Goal: Information Seeking & Learning: Learn about a topic

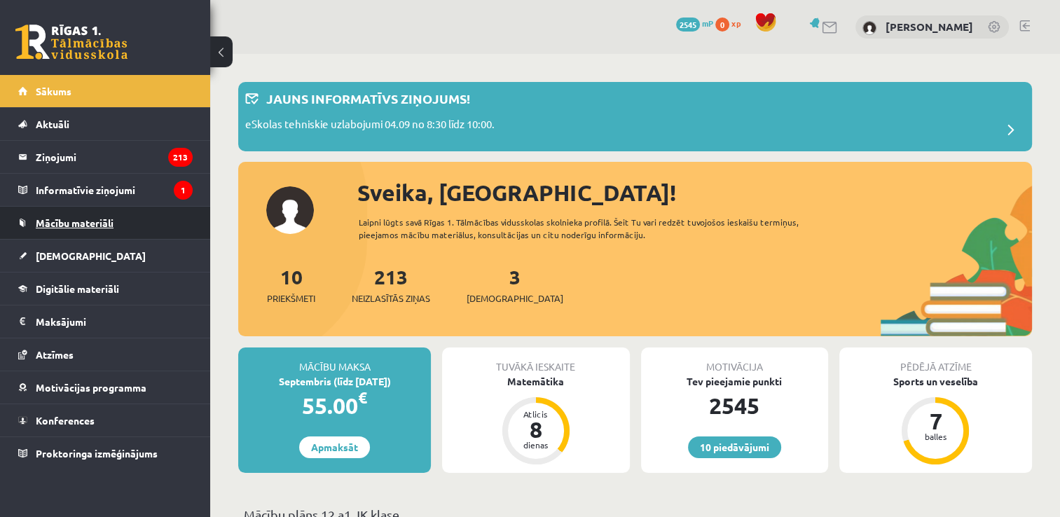
click at [155, 232] on link "Mācību materiāli" at bounding box center [105, 223] width 174 height 32
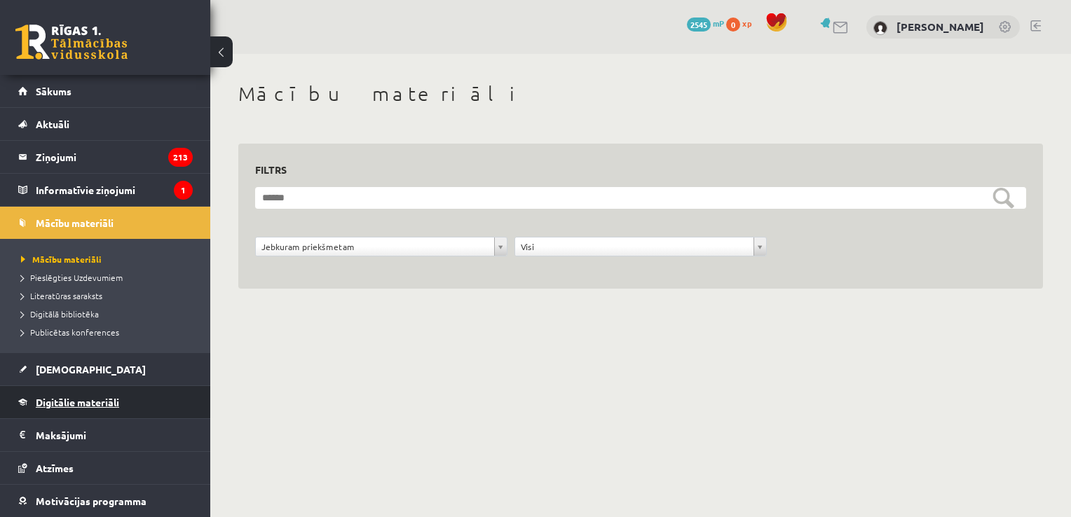
click at [149, 391] on link "Digitālie materiāli" at bounding box center [105, 402] width 174 height 32
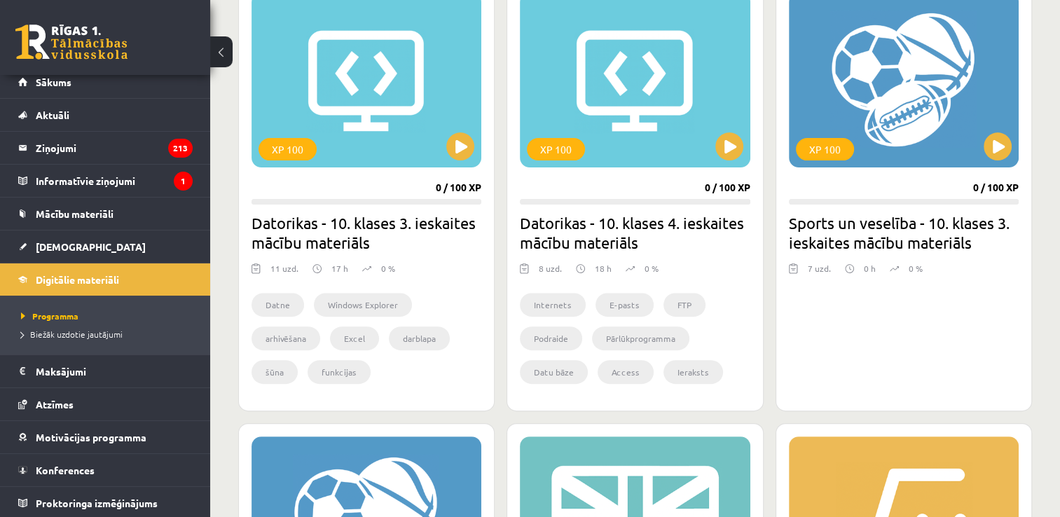
scroll to position [448, 0]
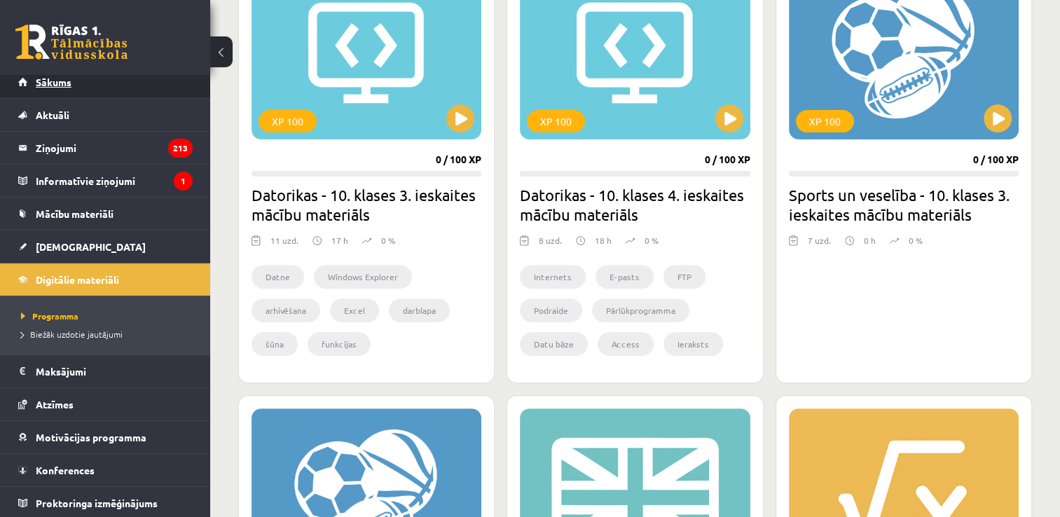
click at [132, 78] on link "Sākums" at bounding box center [105, 82] width 174 height 32
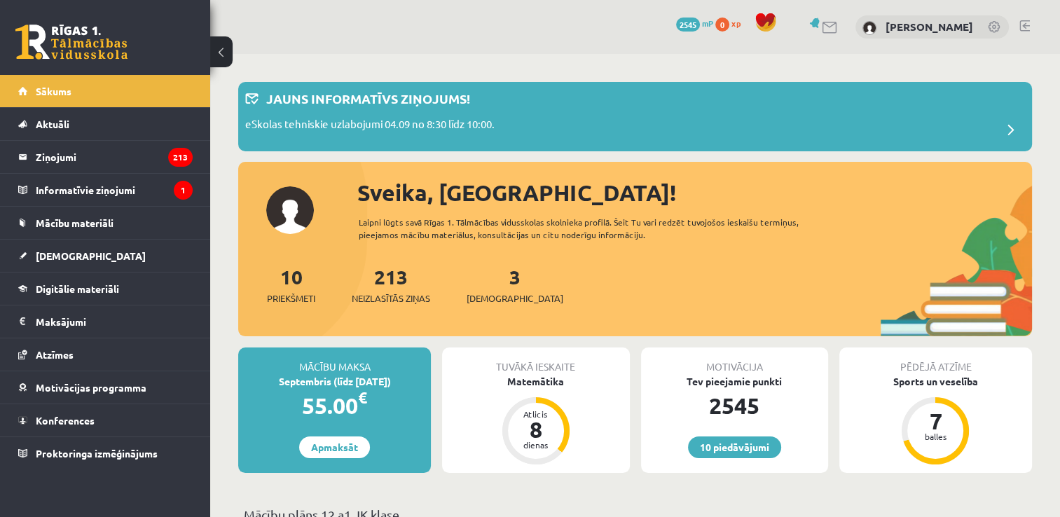
click at [521, 228] on div "Laipni lūgts savā Rīgas 1. Tālmācības vidusskolas skolnieka profilā. Šeit Tu va…" at bounding box center [597, 228] width 476 height 25
click at [497, 272] on link "3 Ieskaites" at bounding box center [515, 284] width 97 height 41
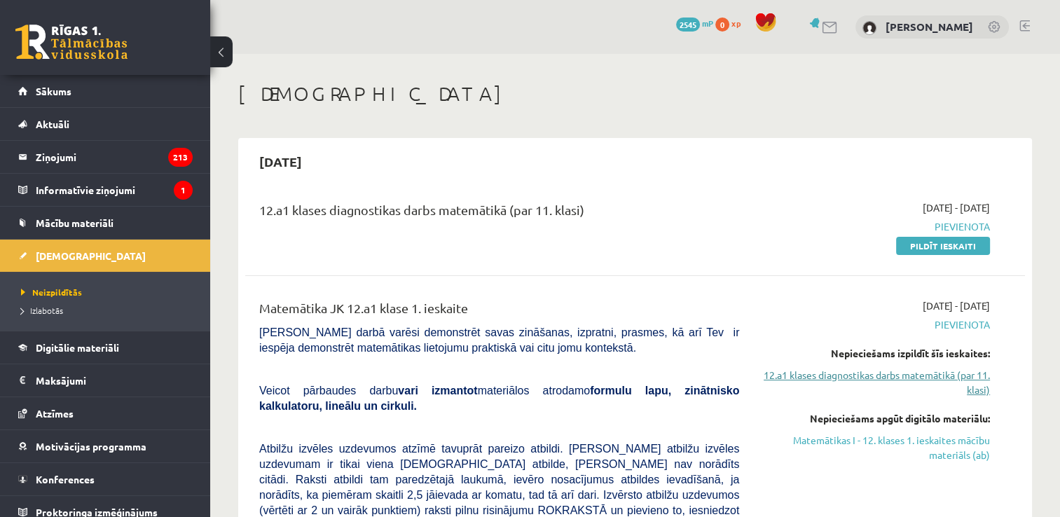
click at [853, 369] on link "12.a1 klases diagnostikas darbs matemātikā (par 11. klasi)" at bounding box center [875, 382] width 230 height 29
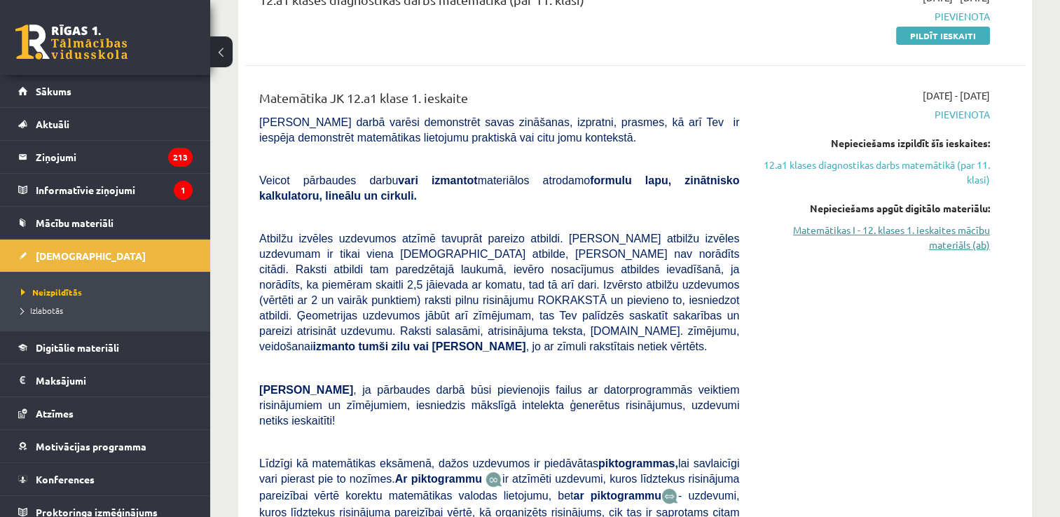
scroll to position [216, 0]
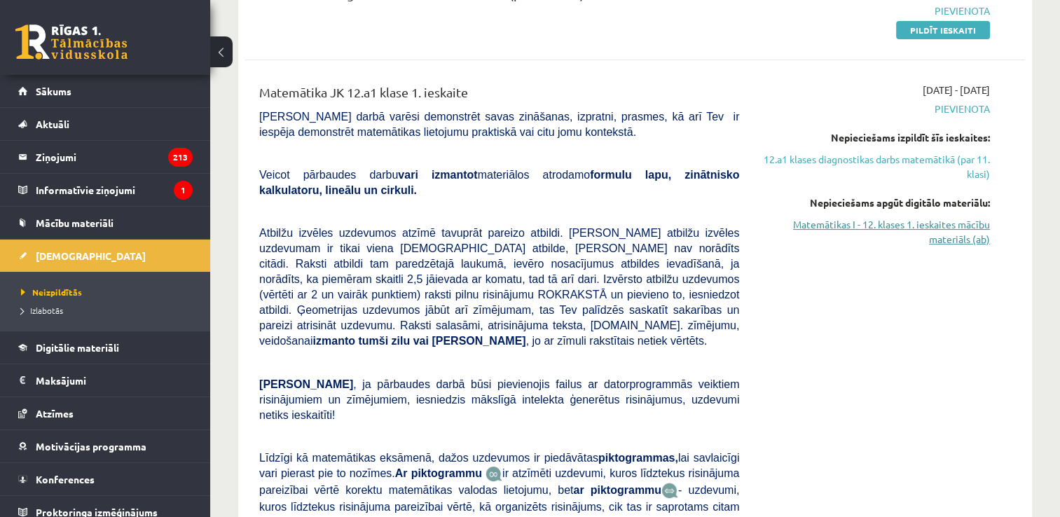
click at [923, 221] on link "Matemātikas I - 12. klases 1. ieskaites mācību materiāls (ab)" at bounding box center [875, 231] width 230 height 29
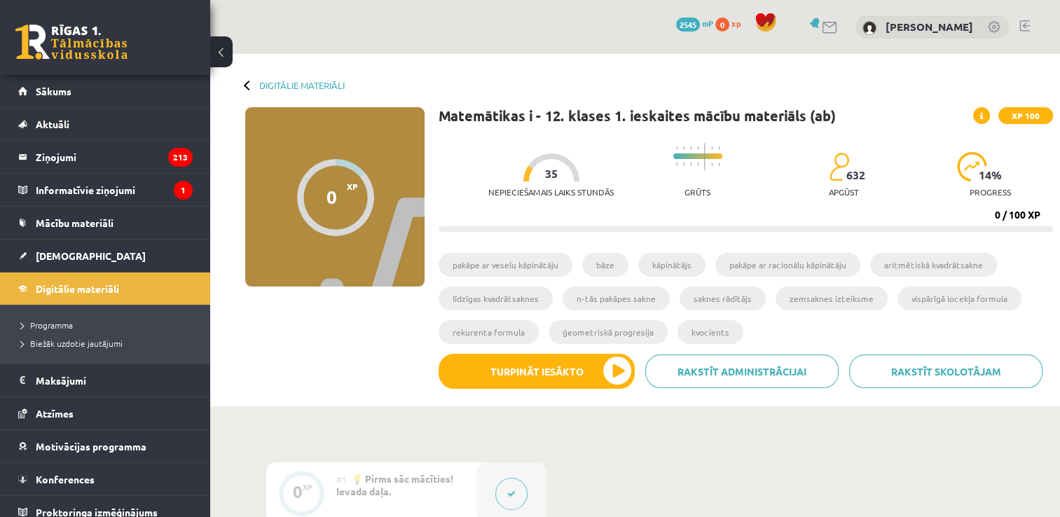
click at [621, 71] on div "Digitālie materiāli 0 XP XP 100 0 / 100 XP Matemātikas i - 12. klases 1. ieskai…" at bounding box center [635, 230] width 850 height 352
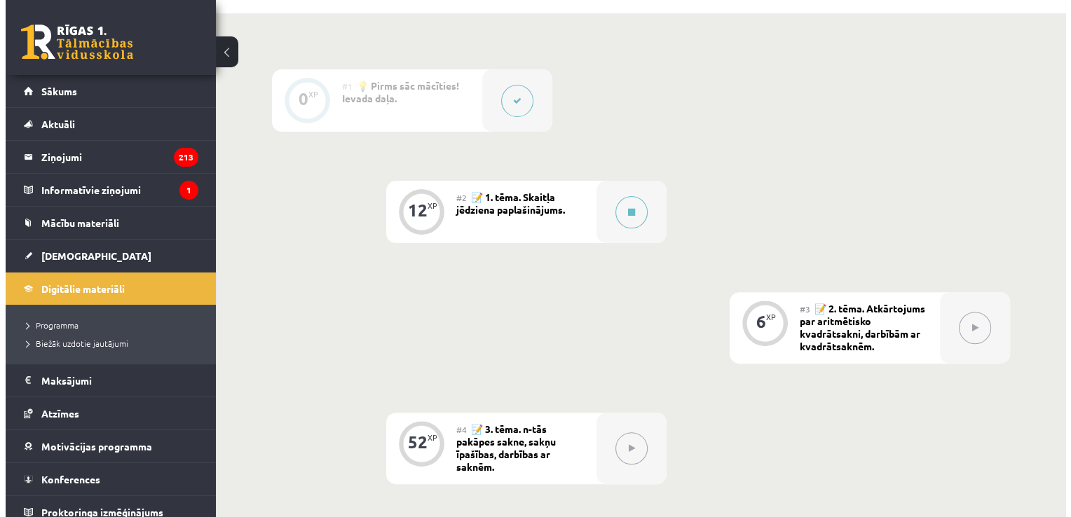
scroll to position [392, 0]
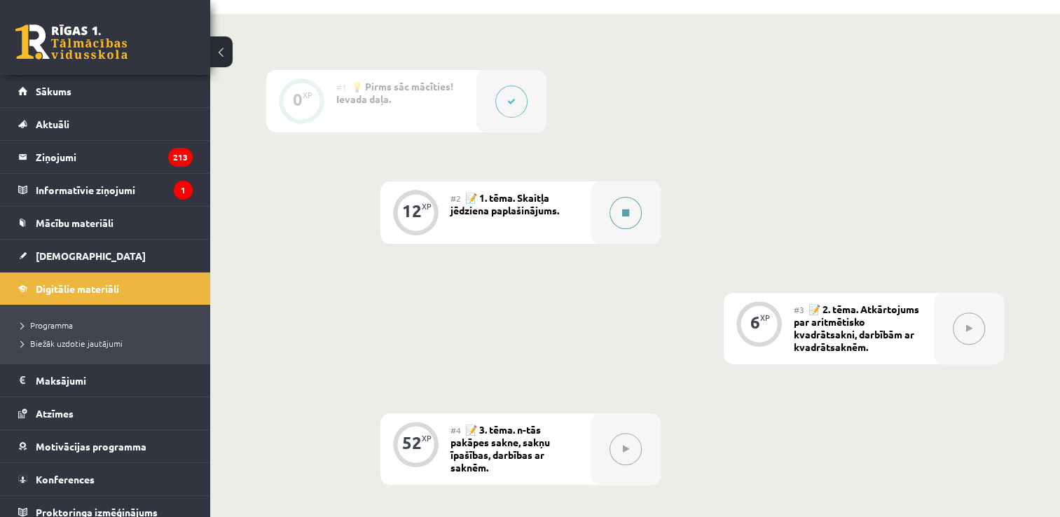
click at [608, 218] on div at bounding box center [626, 212] width 70 height 62
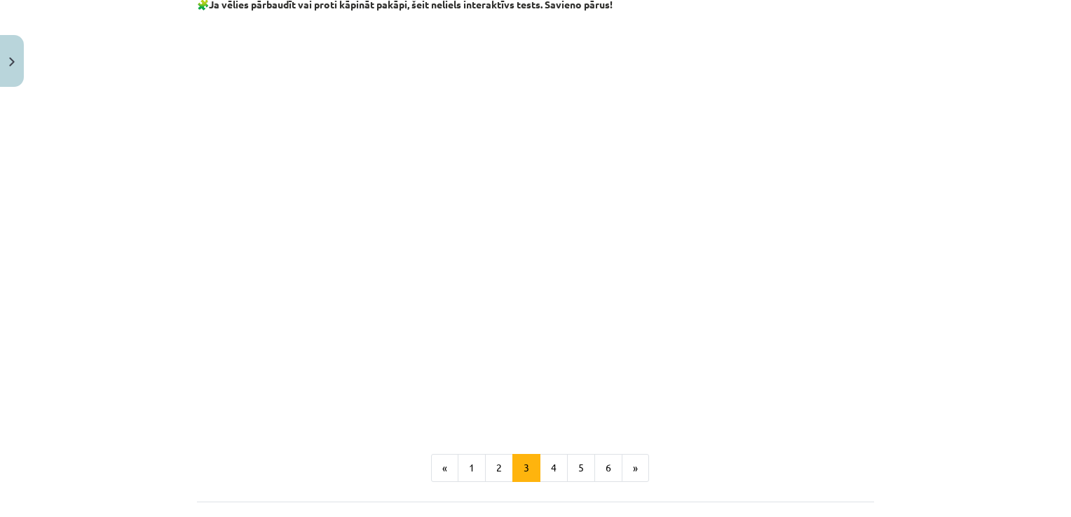
scroll to position [1167, 0]
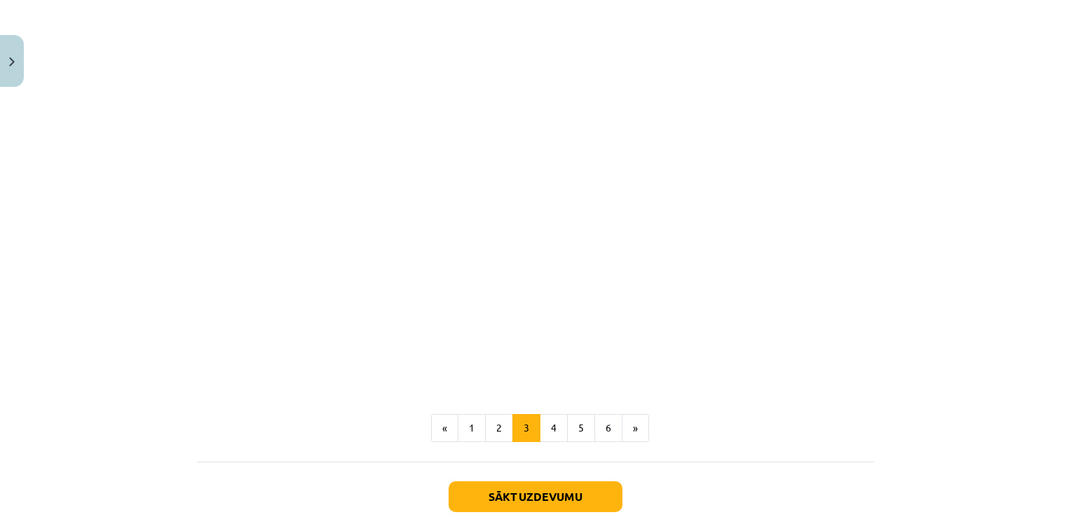
drag, startPoint x: 867, startPoint y: 77, endPoint x: 893, endPoint y: 36, distance: 48.2
click at [893, 36] on div "Mācību tēma: Matemātikas i - 12. klases 1. ieskaites mācību materiāls (ab) #2 📝…" at bounding box center [535, 258] width 1071 height 517
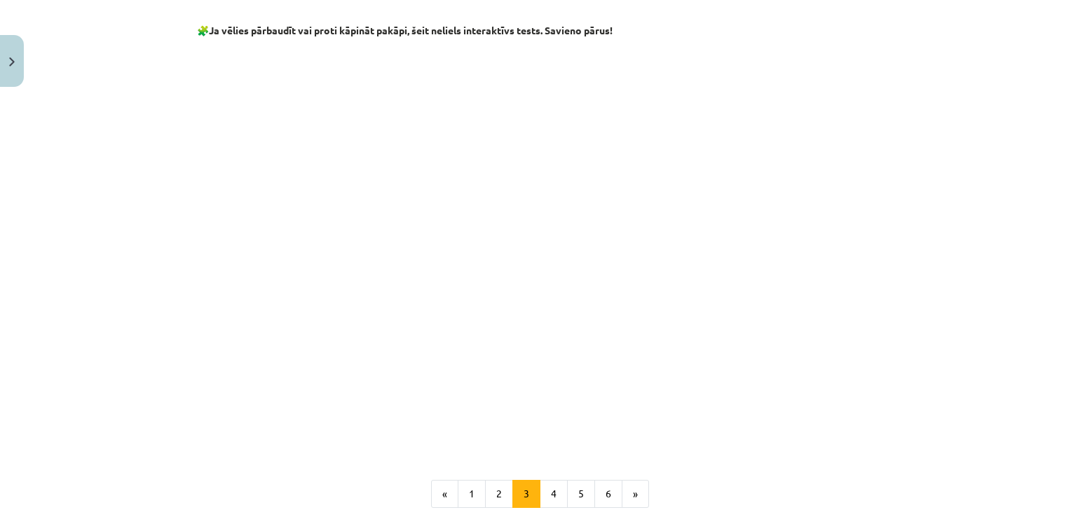
scroll to position [1083, 0]
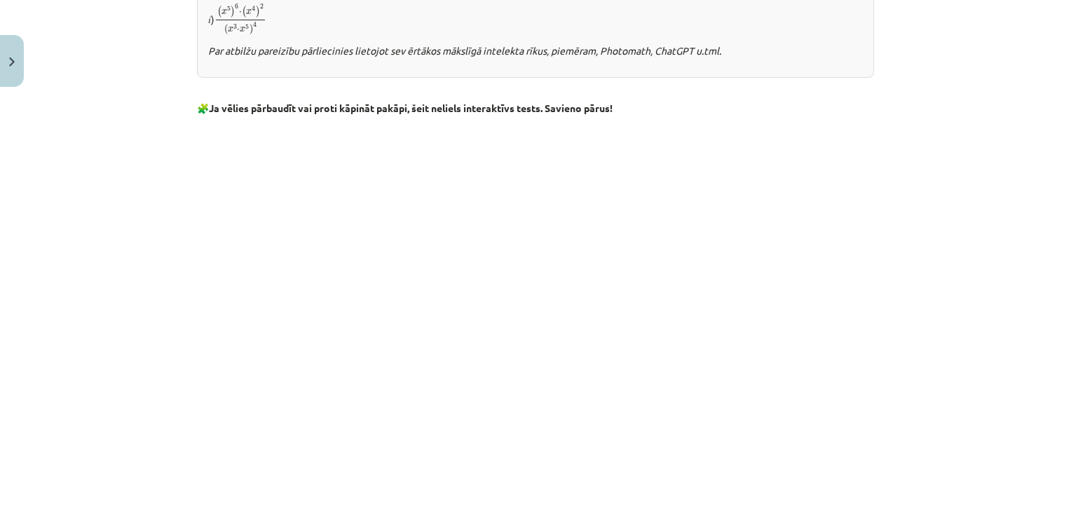
scroll to position [1251, 0]
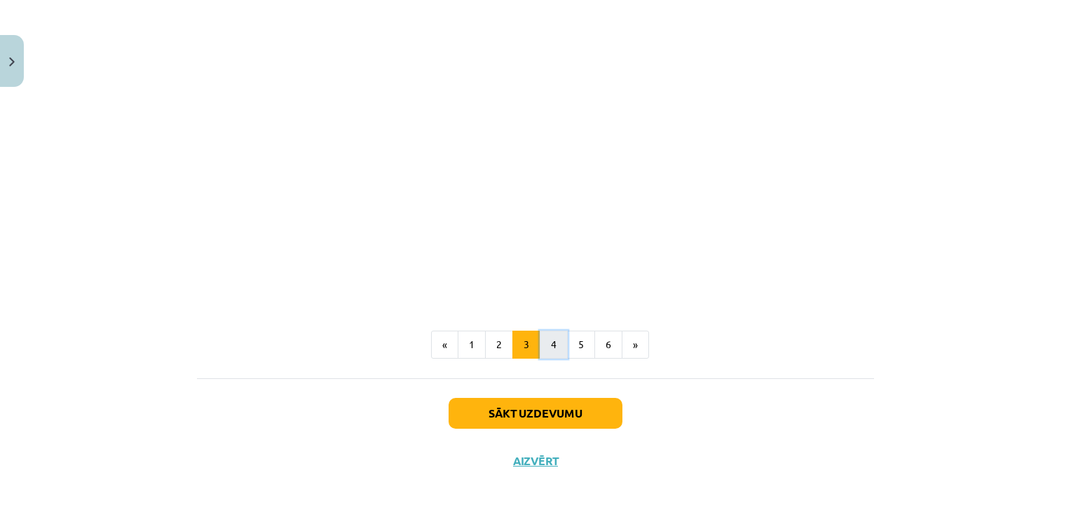
click at [556, 345] on button "4" at bounding box center [553, 345] width 28 height 28
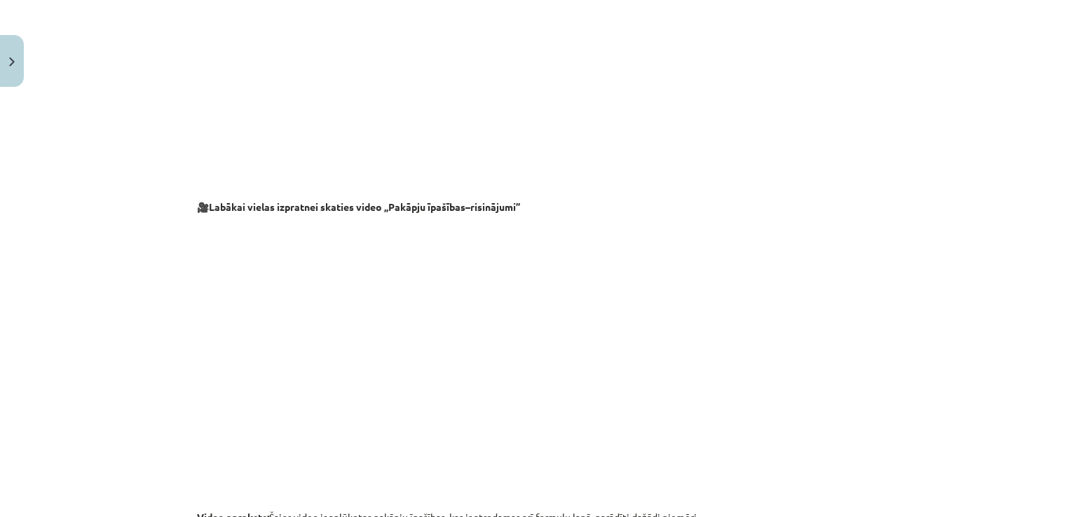
scroll to position [1371, 0]
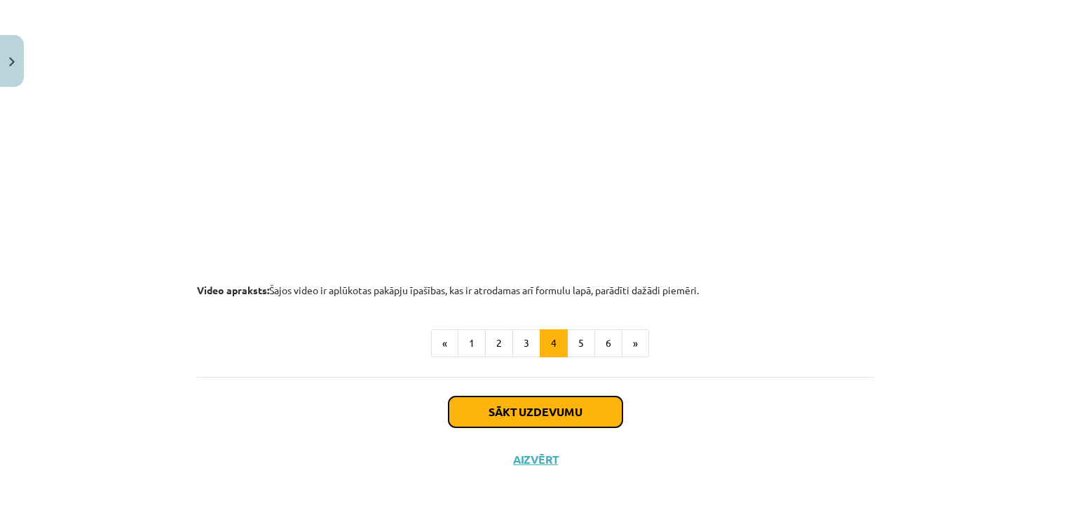
click at [495, 405] on button "Sākt uzdevumu" at bounding box center [535, 412] width 174 height 31
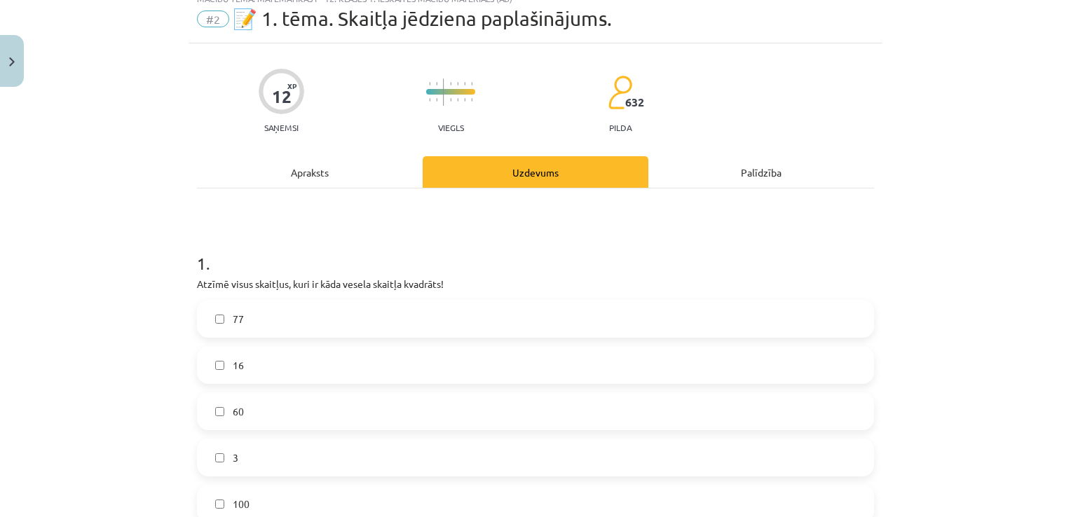
scroll to position [0, 0]
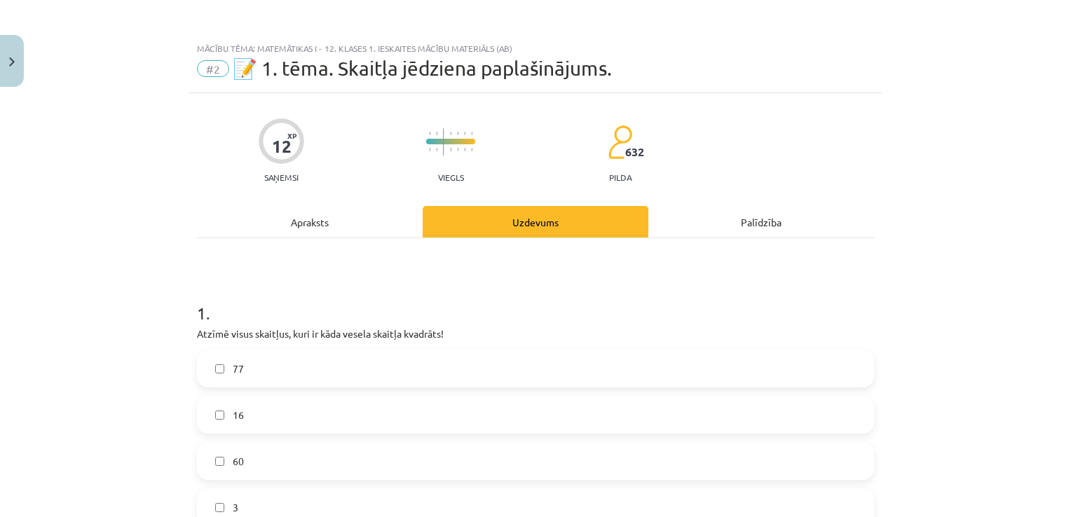
click at [331, 228] on div "Apraksts" at bounding box center [310, 222] width 226 height 32
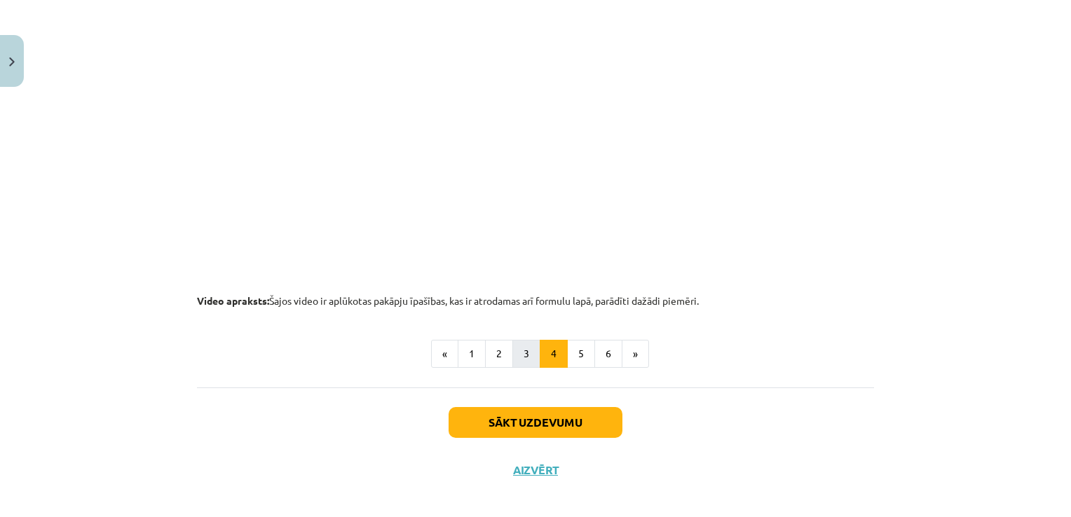
scroll to position [1467, 0]
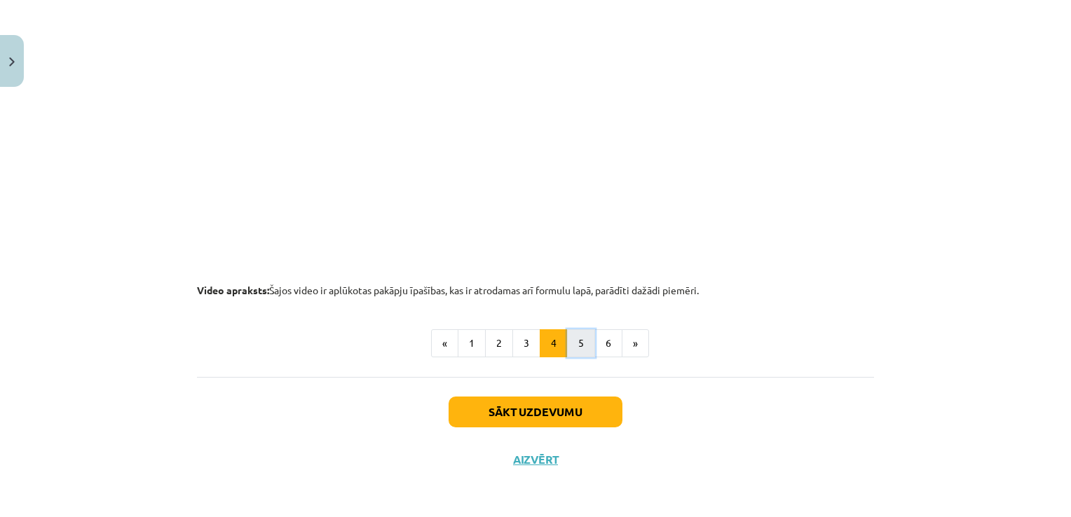
click at [569, 341] on button "5" at bounding box center [581, 343] width 28 height 28
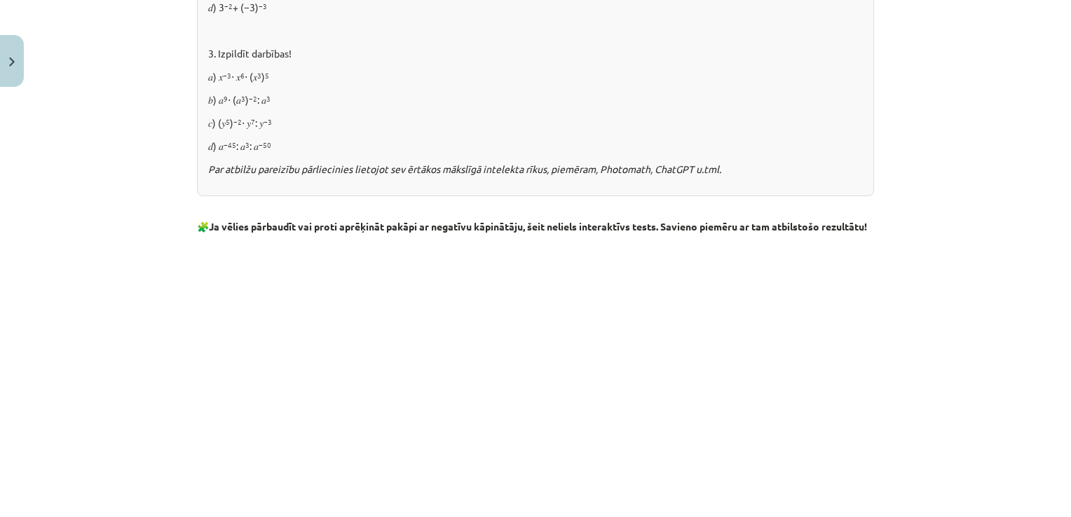
scroll to position [1581, 0]
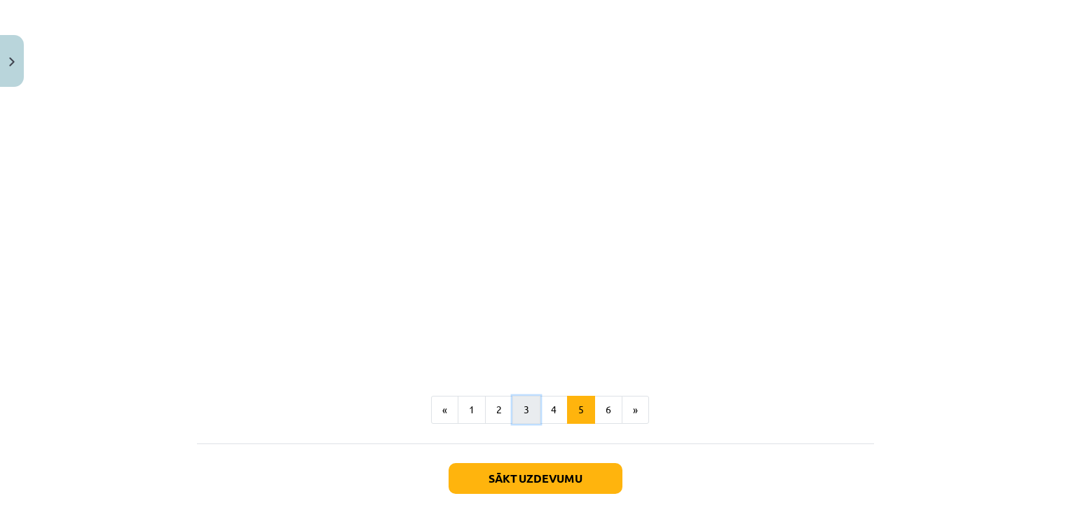
click at [521, 423] on button "3" at bounding box center [526, 410] width 28 height 28
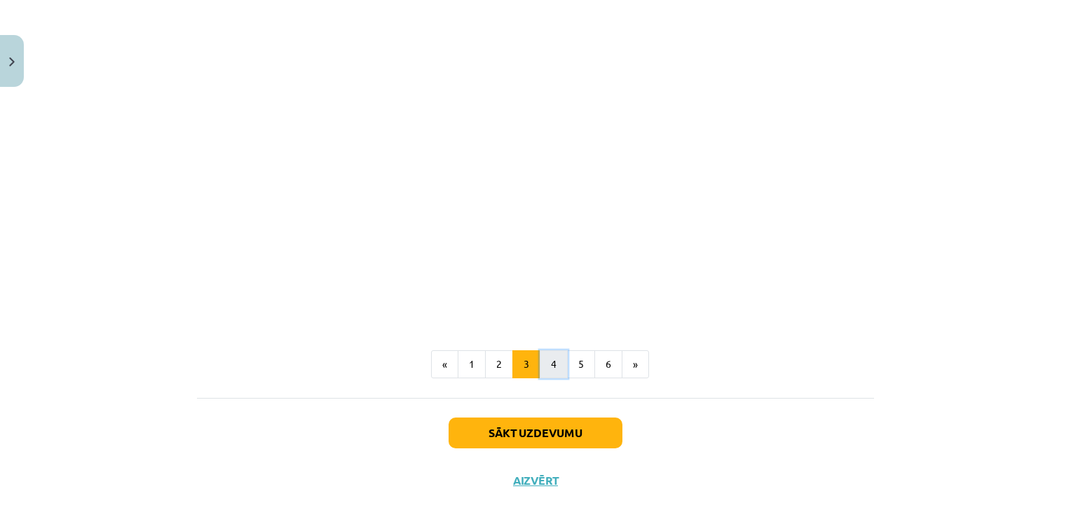
click at [551, 362] on button "4" at bounding box center [553, 364] width 28 height 28
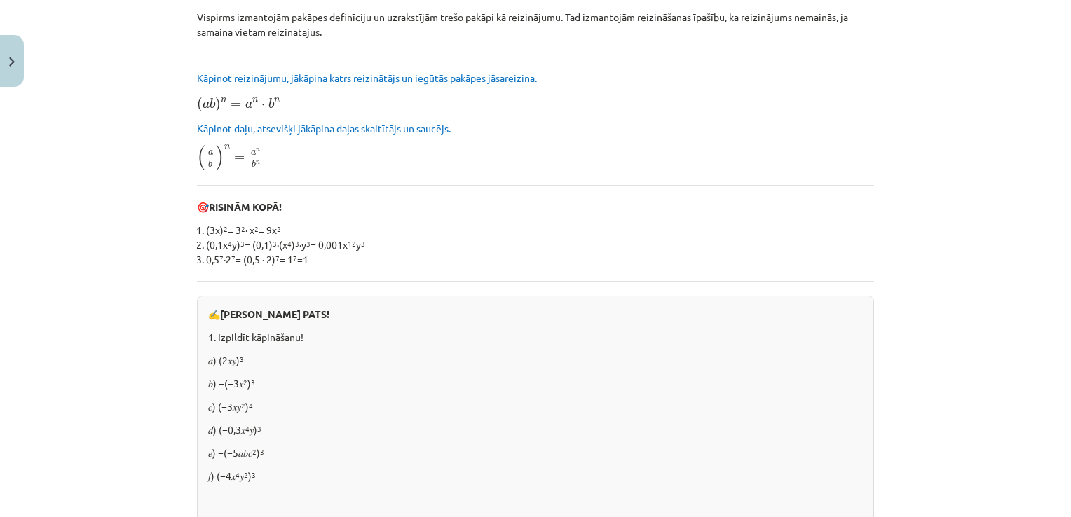
scroll to position [250, 0]
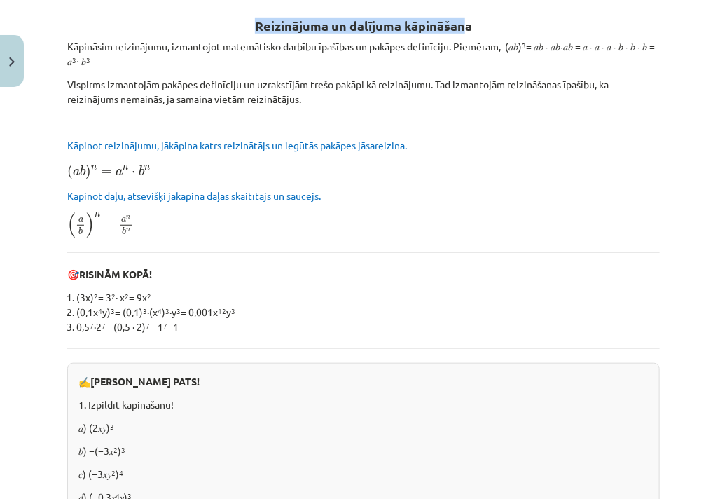
drag, startPoint x: 467, startPoint y: -19, endPoint x: 661, endPoint y: -52, distance: 196.8
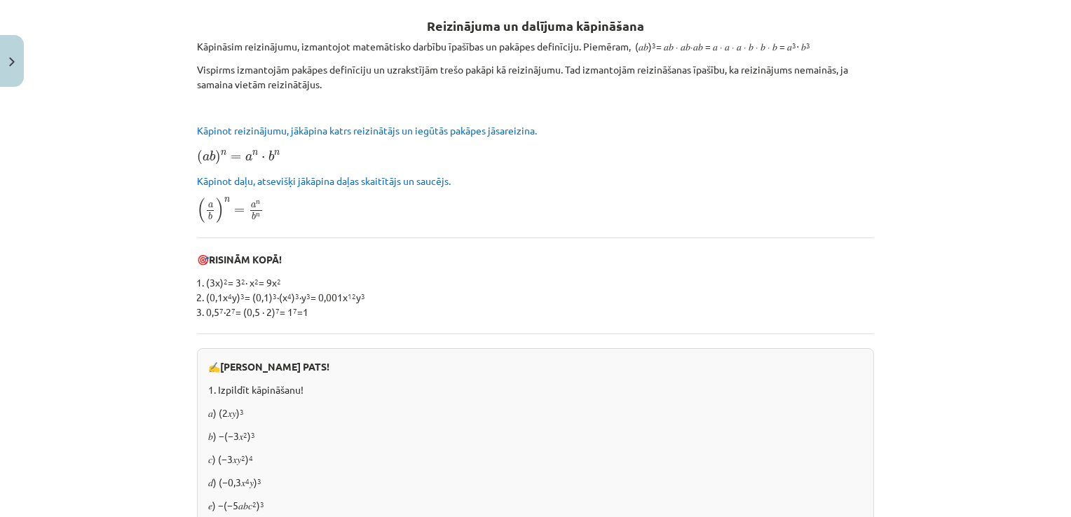
drag, startPoint x: 633, startPoint y: 270, endPoint x: 624, endPoint y: 205, distance: 65.7
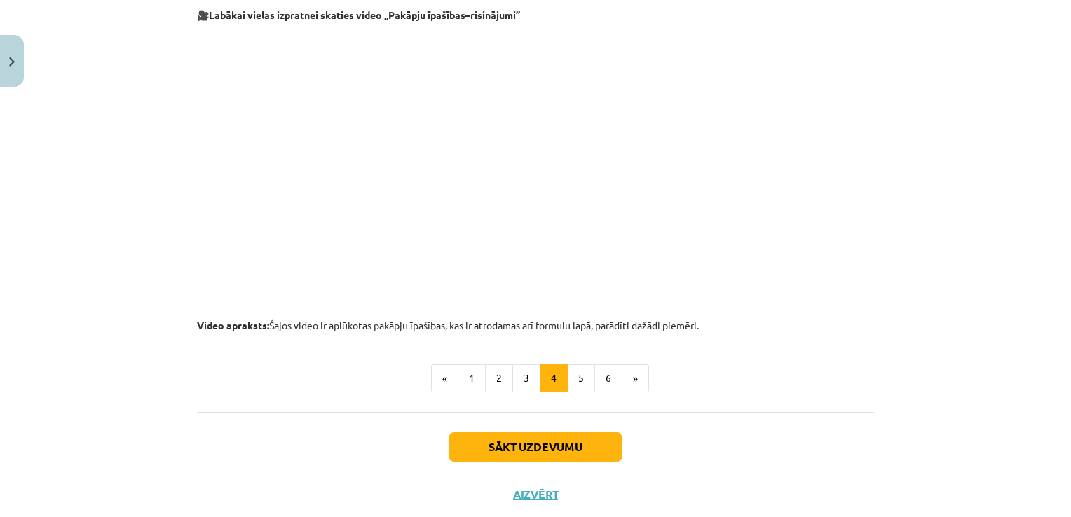
scroll to position [1467, 0]
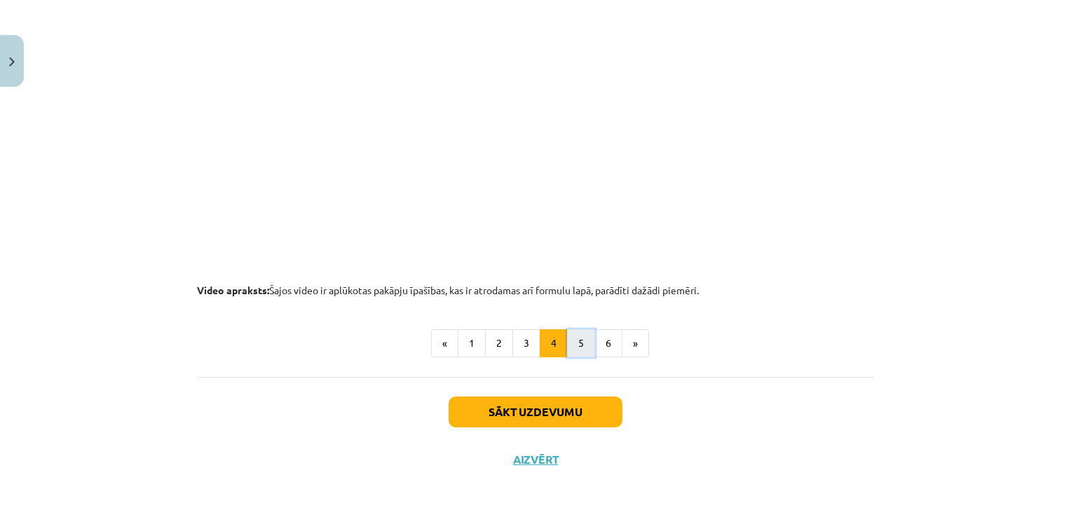
click at [575, 337] on button "5" at bounding box center [581, 343] width 28 height 28
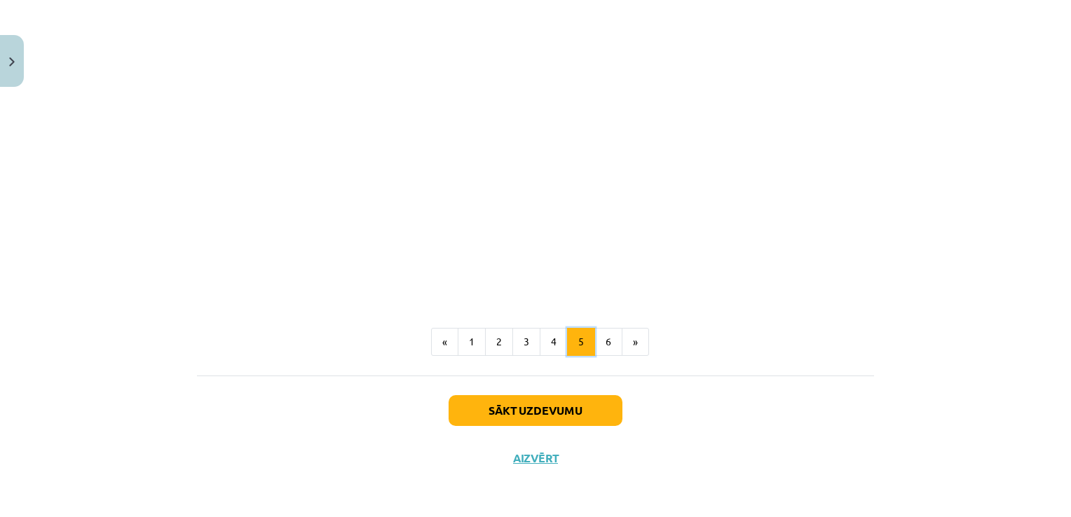
scroll to position [1659, 0]
click at [548, 408] on button "Sākt uzdevumu" at bounding box center [535, 410] width 174 height 31
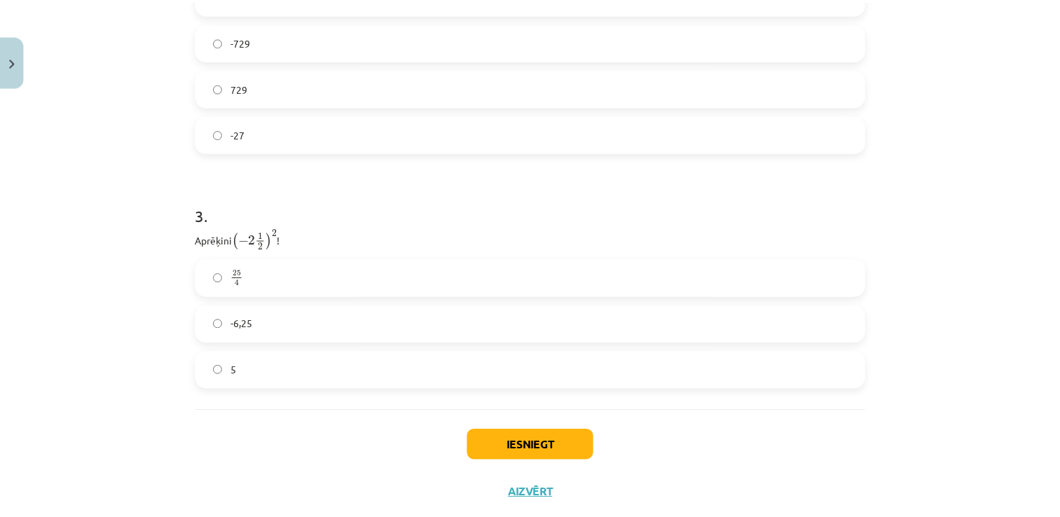
scroll to position [820, 0]
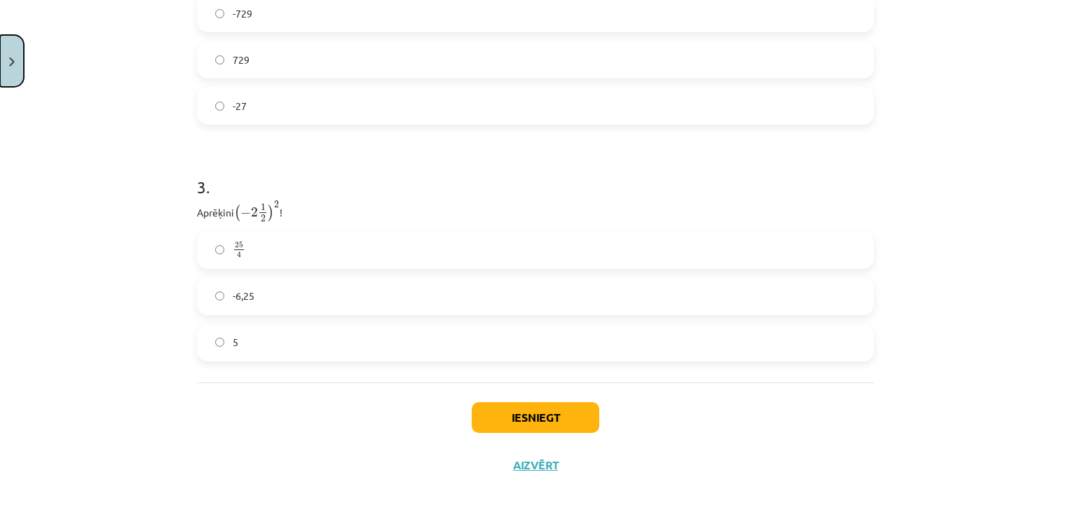
click at [13, 53] on button "Close" at bounding box center [12, 61] width 24 height 52
click at [139, 92] on div "Mācību tēma: Matemātikas i - 12. klases 1. ieskaites mācību materiāls (ab) #2 📝…" at bounding box center [535, 258] width 1071 height 517
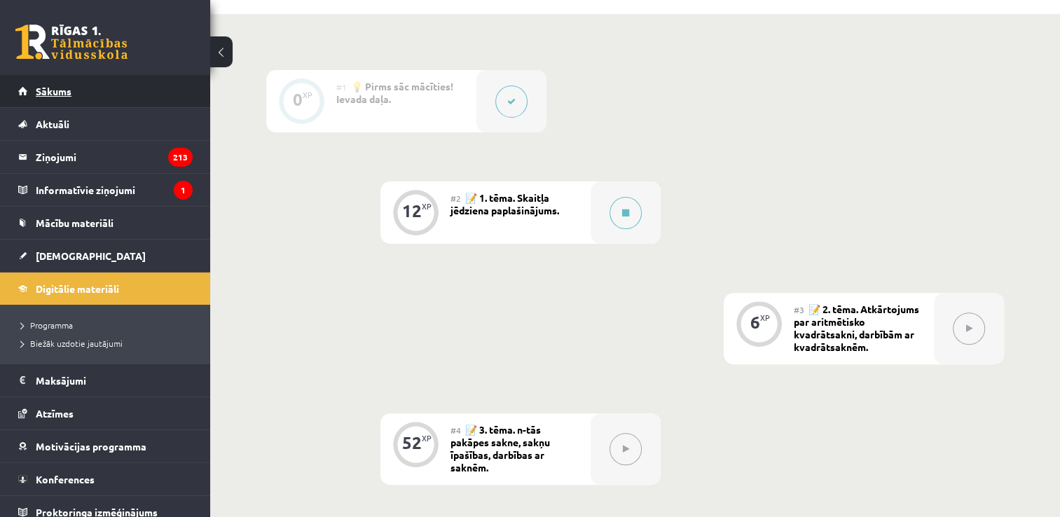
click at [78, 90] on link "Sākums" at bounding box center [105, 91] width 174 height 32
